Goal: Find specific page/section: Find specific page/section

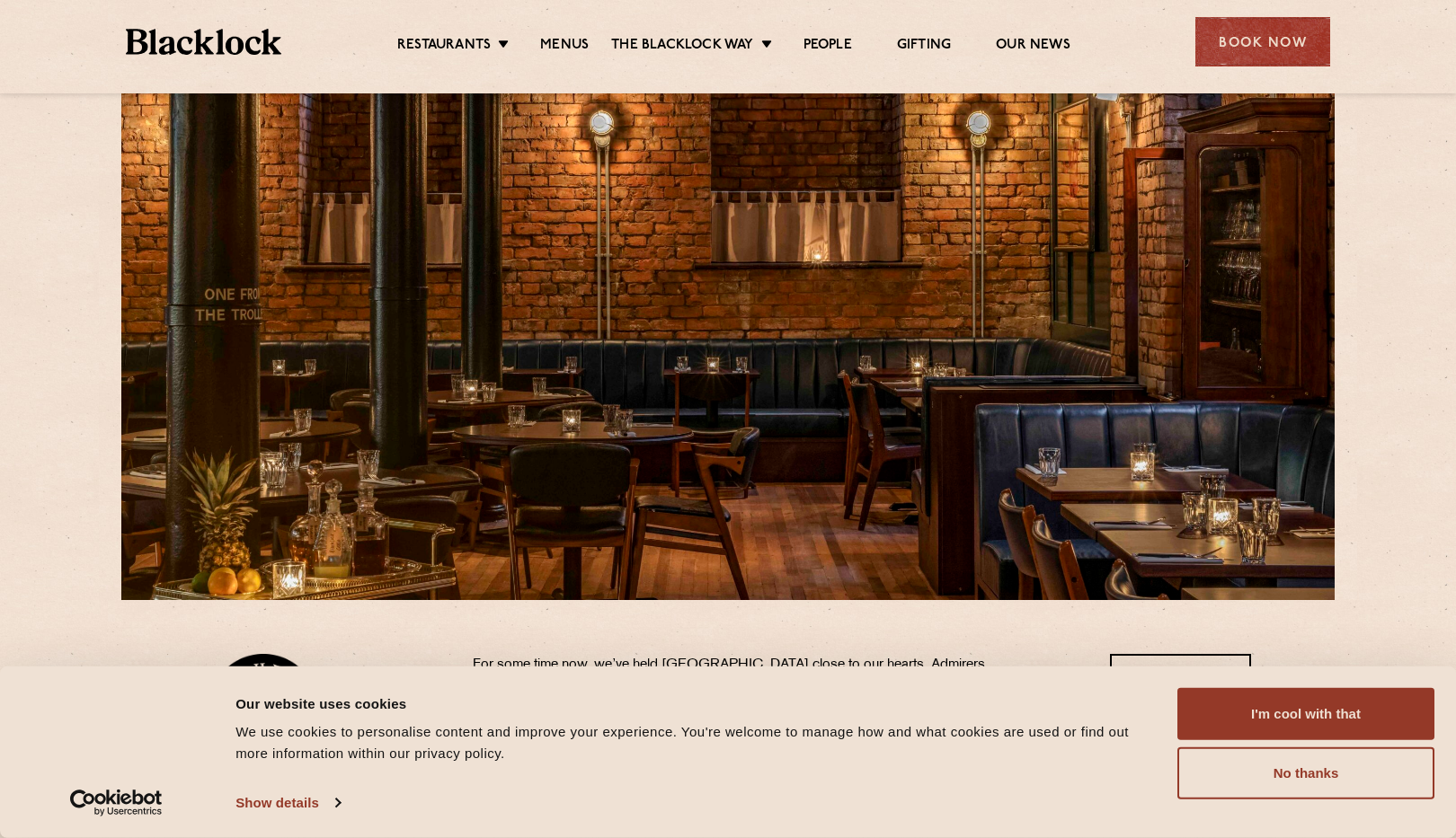
scroll to position [48, 0]
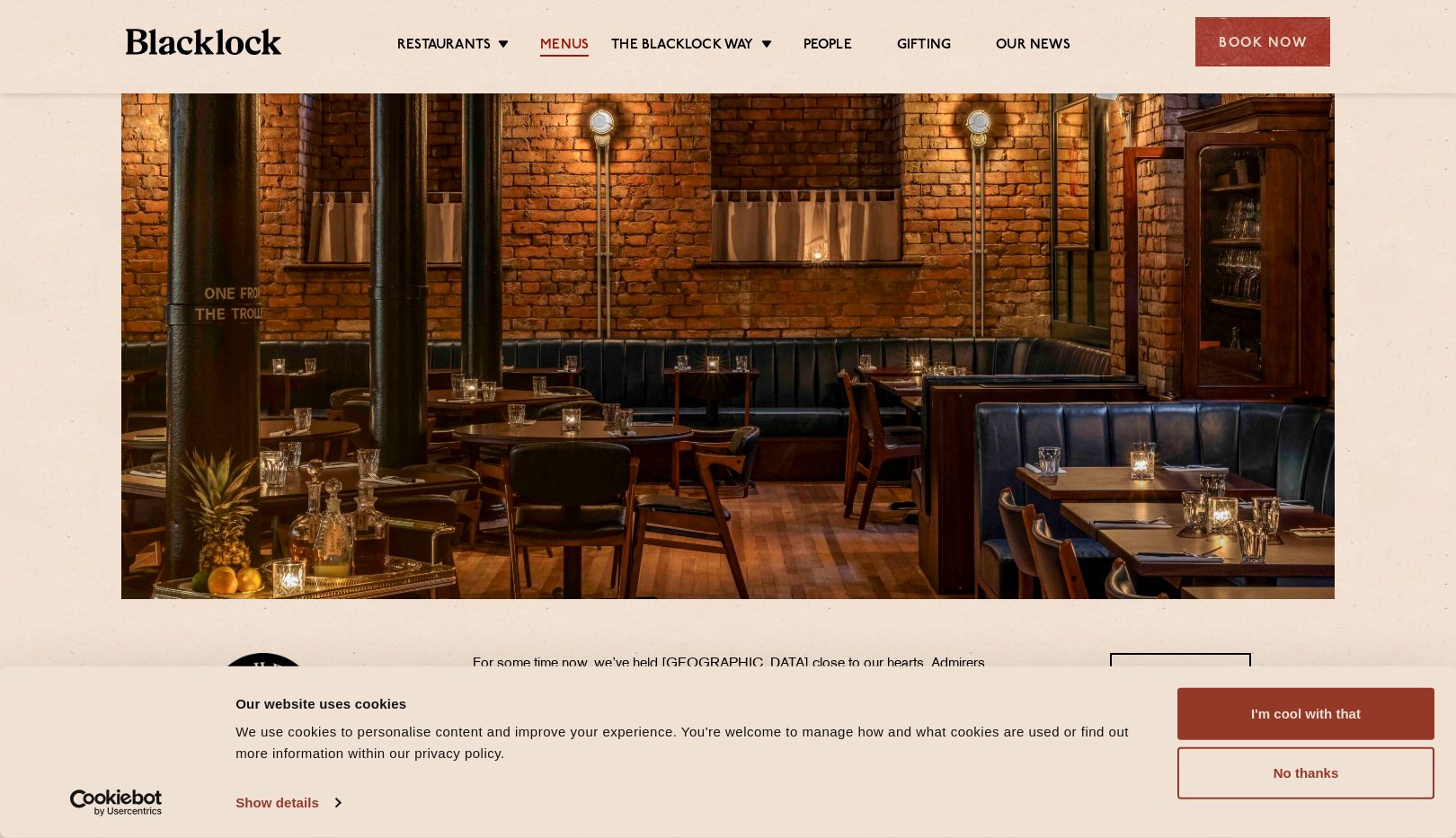
click at [573, 45] on link "Menus" at bounding box center [564, 46] width 49 height 20
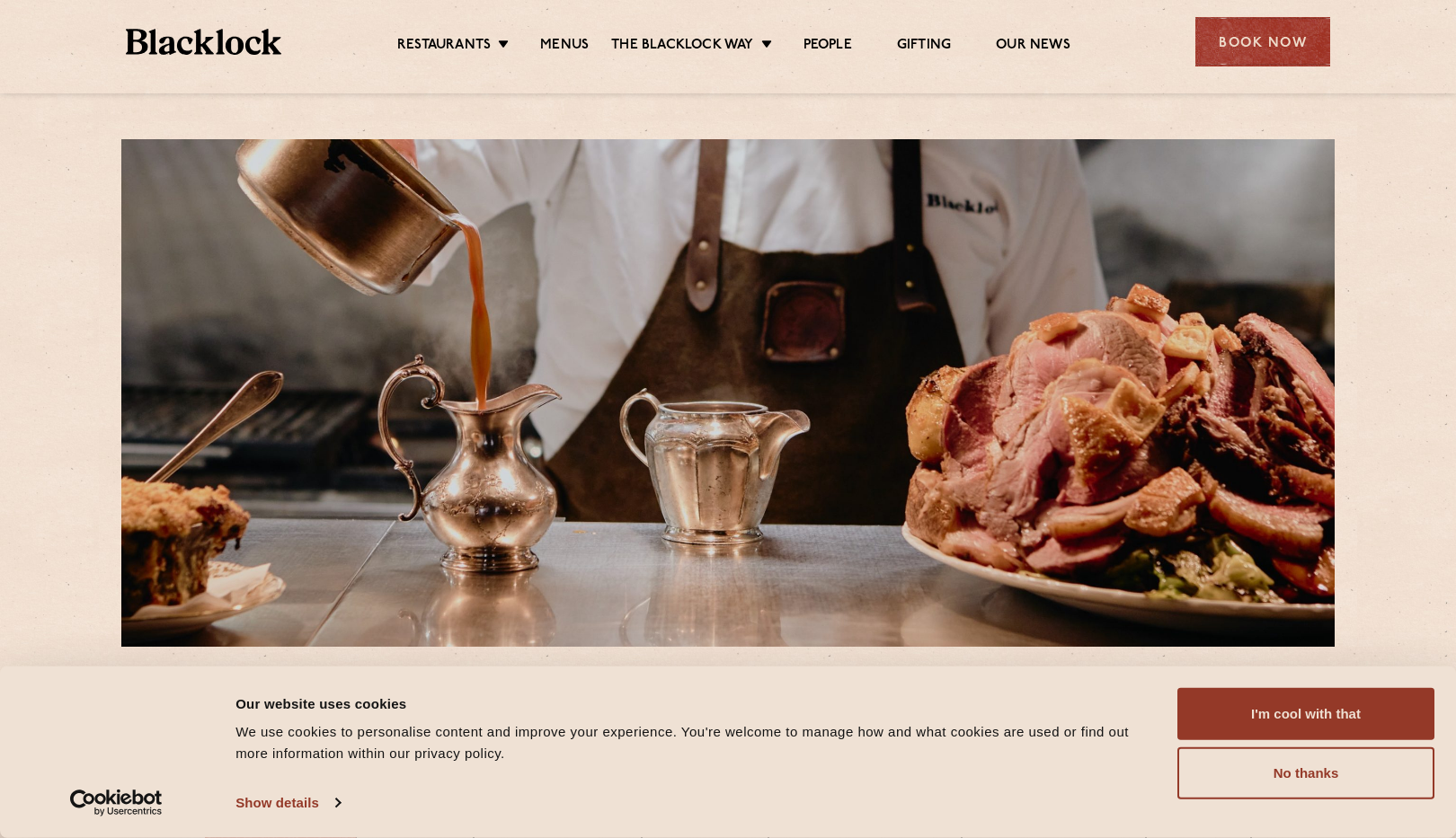
click at [232, 47] on img at bounding box center [204, 42] width 156 height 26
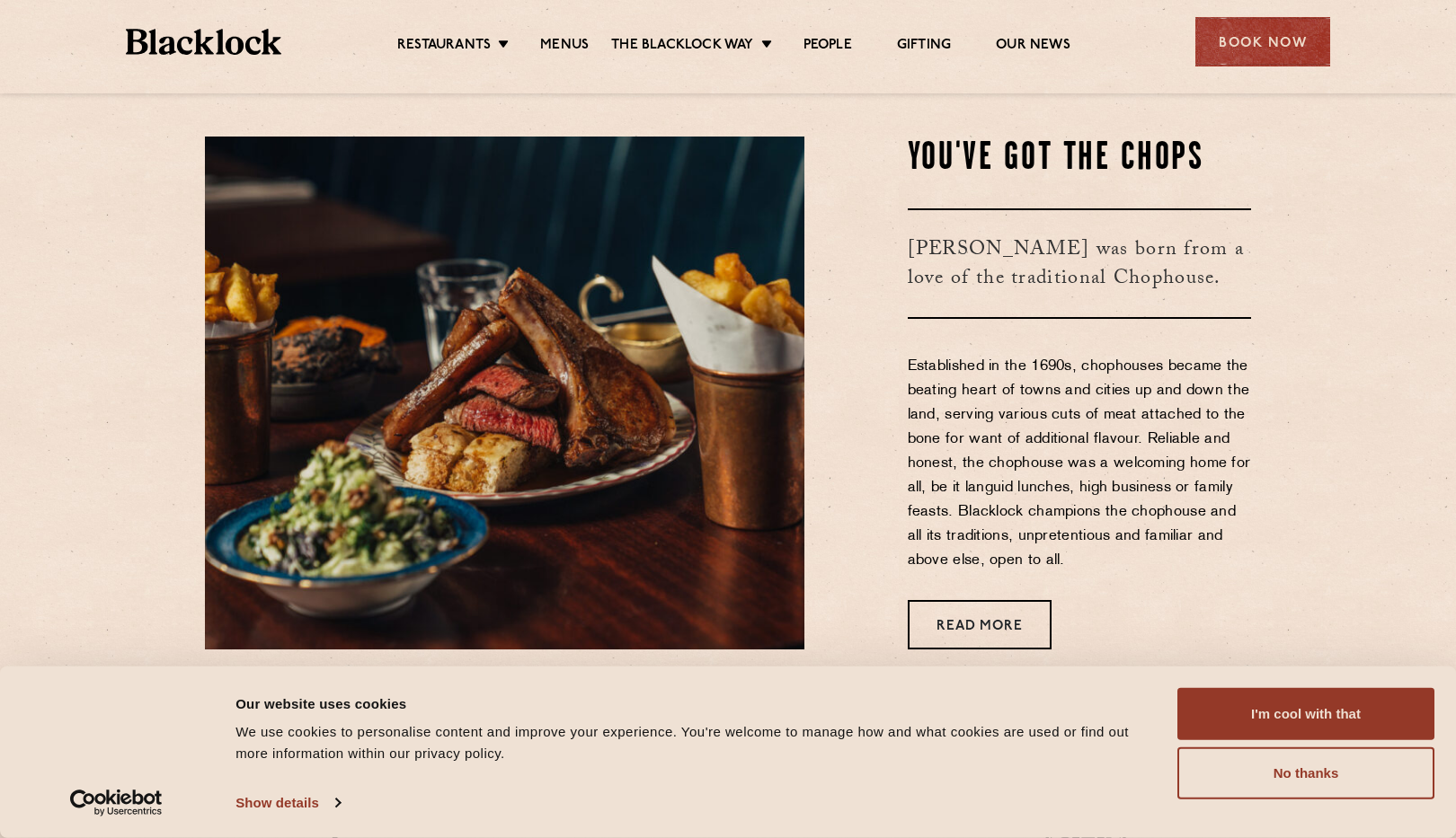
scroll to position [757, 0]
